Goal: Information Seeking & Learning: Understand process/instructions

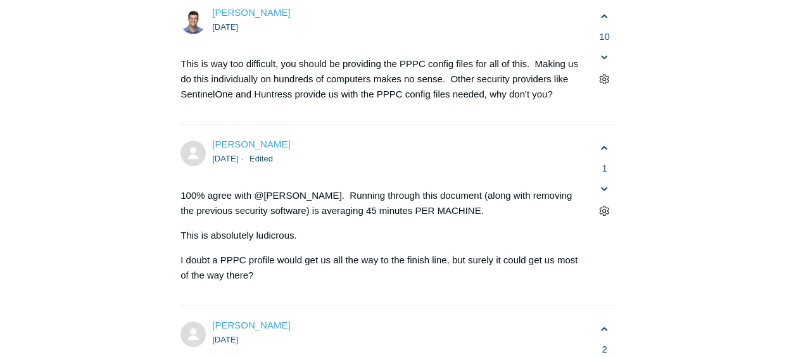
scroll to position [2634, 0]
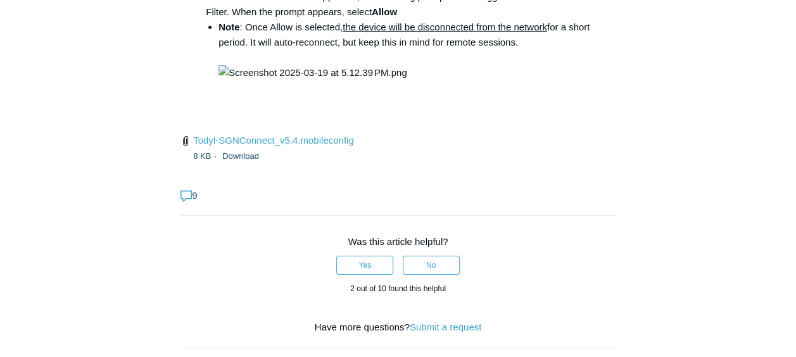
scroll to position [2051, 0]
drag, startPoint x: 361, startPoint y: 56, endPoint x: 547, endPoint y: 57, distance: 186.2
copy code "open /Library/PrivilegedHelperTools/"
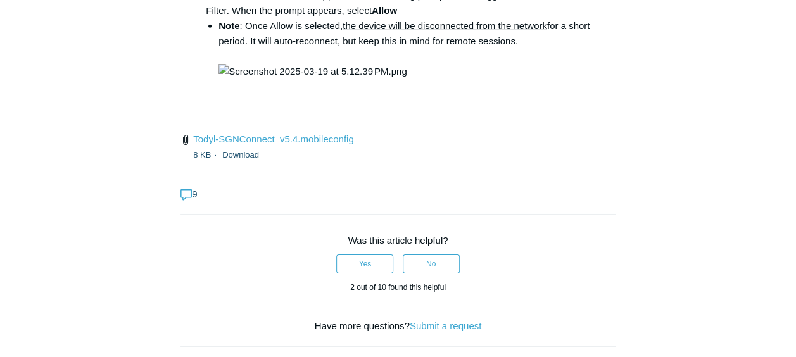
drag, startPoint x: 548, startPoint y: 53, endPoint x: 360, endPoint y: 56, distance: 188.1
copy code "open /Library/PrivilegedHelperTools/"
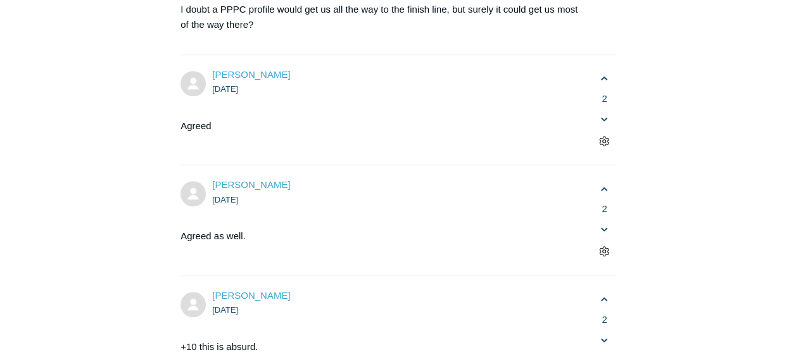
scroll to position [2963, 0]
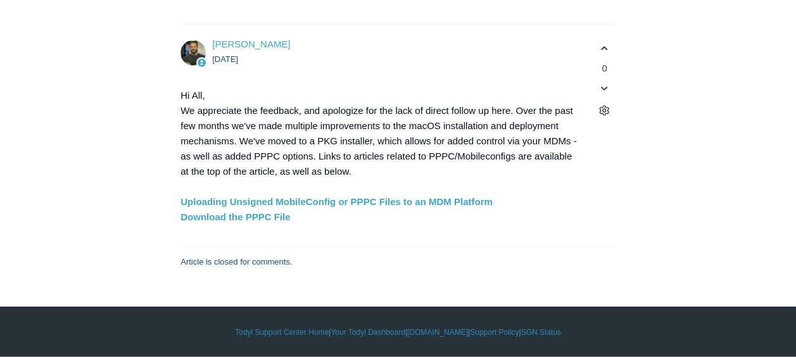
scroll to position [3774, 0]
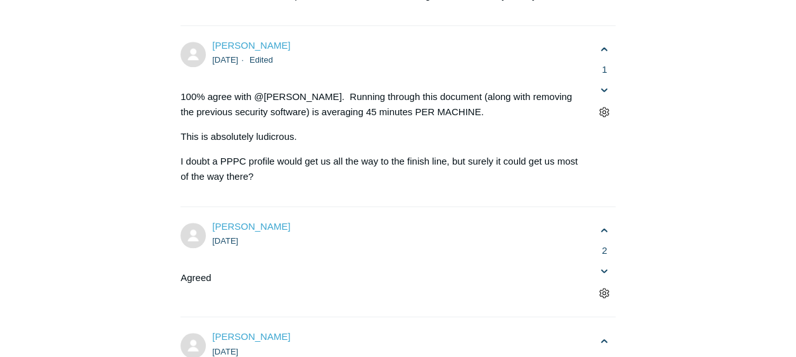
scroll to position [2761, 0]
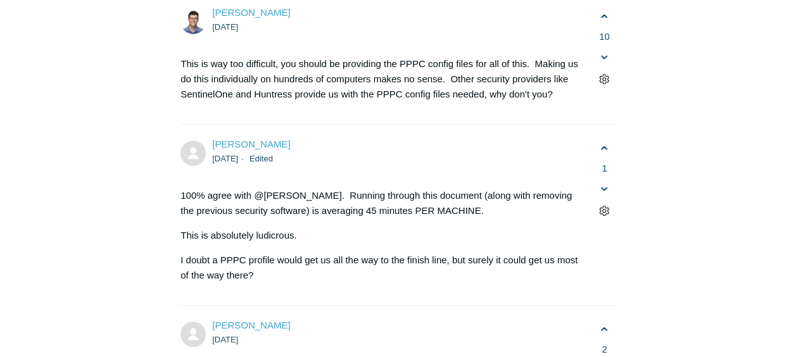
scroll to position [2634, 0]
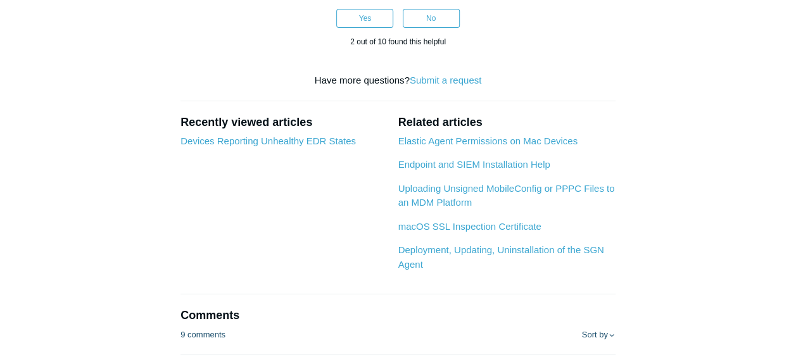
scroll to position [2330, 0]
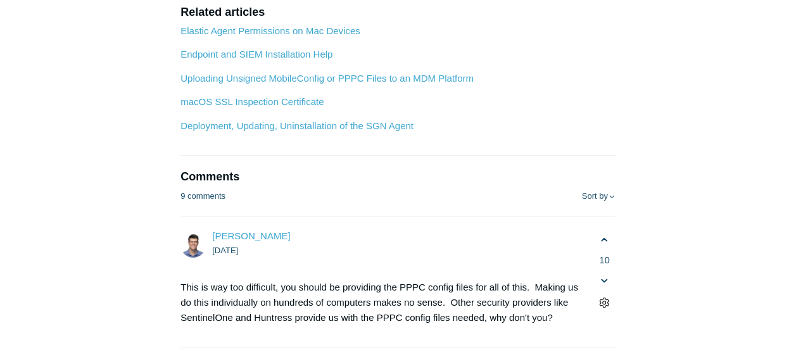
scroll to position [2406, 0]
